Goal: Navigation & Orientation: Find specific page/section

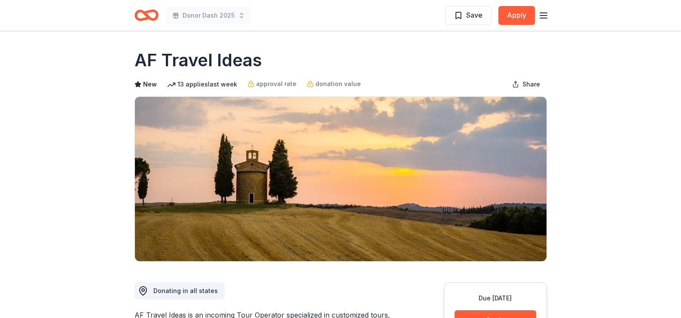
click at [545, 14] on icon "button" at bounding box center [544, 15] width 10 height 10
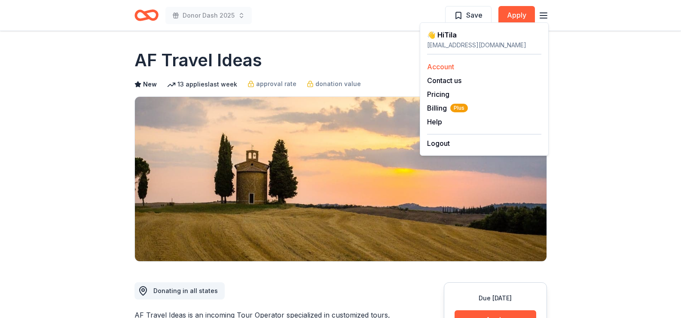
click at [441, 66] on link "Account" at bounding box center [440, 66] width 27 height 9
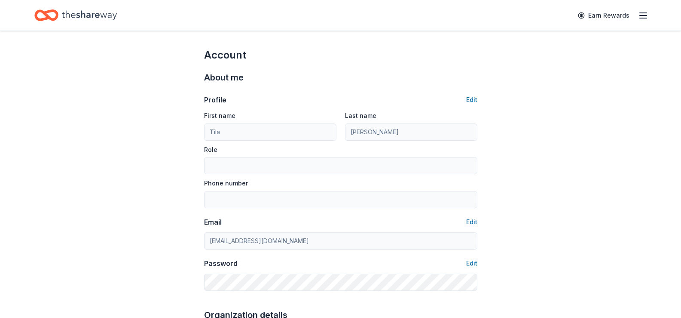
click at [84, 14] on icon "Home" at bounding box center [89, 14] width 55 height 9
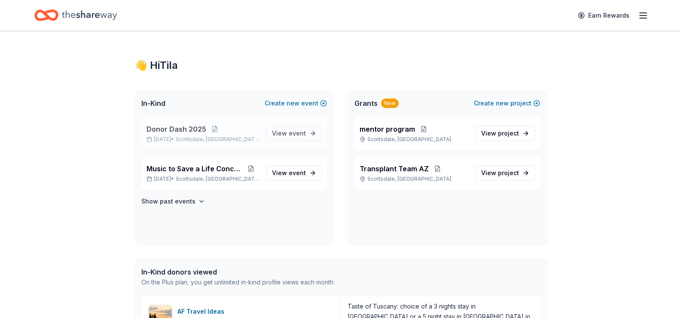
click at [183, 128] on span "Donor Dash 2025" at bounding box center [177, 129] width 60 height 10
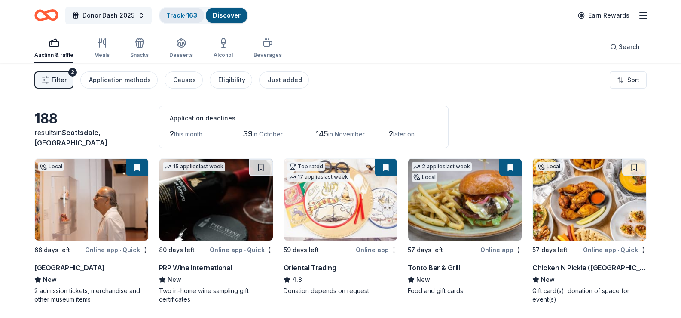
click at [180, 18] on link "Track · 163" at bounding box center [181, 15] width 31 height 7
click at [176, 14] on link "Track · 163" at bounding box center [181, 15] width 31 height 7
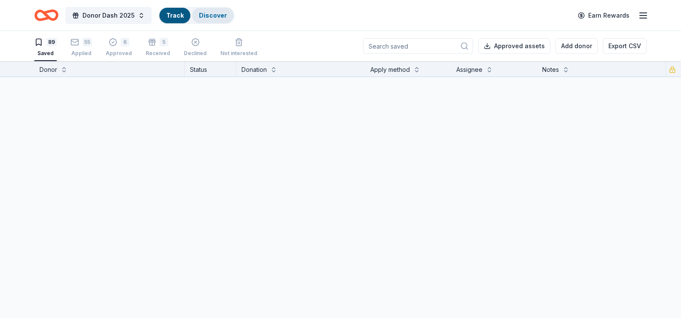
scroll to position [0, 0]
